Goal: Task Accomplishment & Management: Use online tool/utility

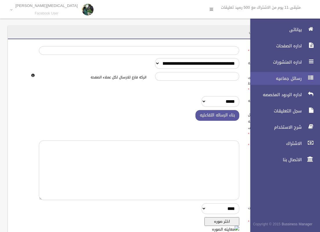
click at [302, 75] on link "رسائل جماعيه" at bounding box center [282, 78] width 75 height 13
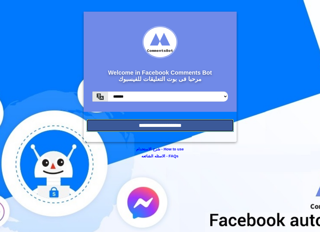
click at [165, 125] on input "**********" at bounding box center [160, 125] width 147 height 13
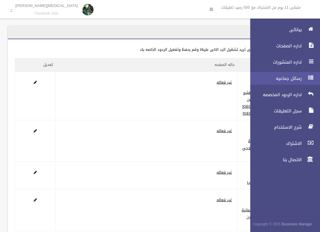
click at [296, 78] on span "رسائل جماعيه" at bounding box center [274, 78] width 58 height 6
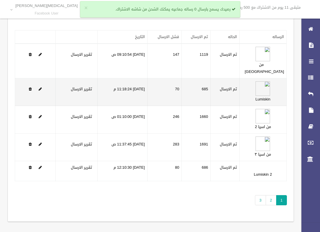
scroll to position [46, 0]
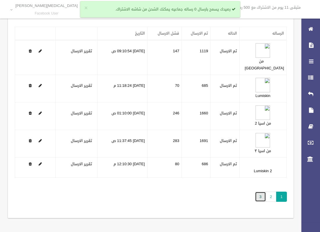
click at [257, 198] on link "3" at bounding box center [260, 197] width 11 height 10
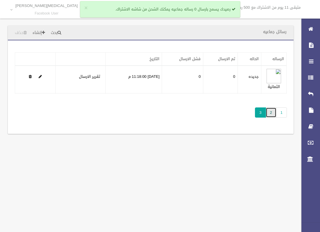
click at [273, 114] on link "2" at bounding box center [271, 112] width 11 height 10
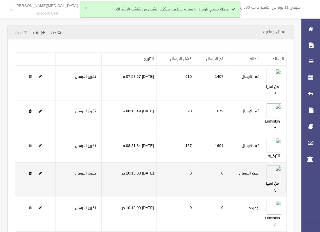
scroll to position [54, 0]
